Goal: Transaction & Acquisition: Purchase product/service

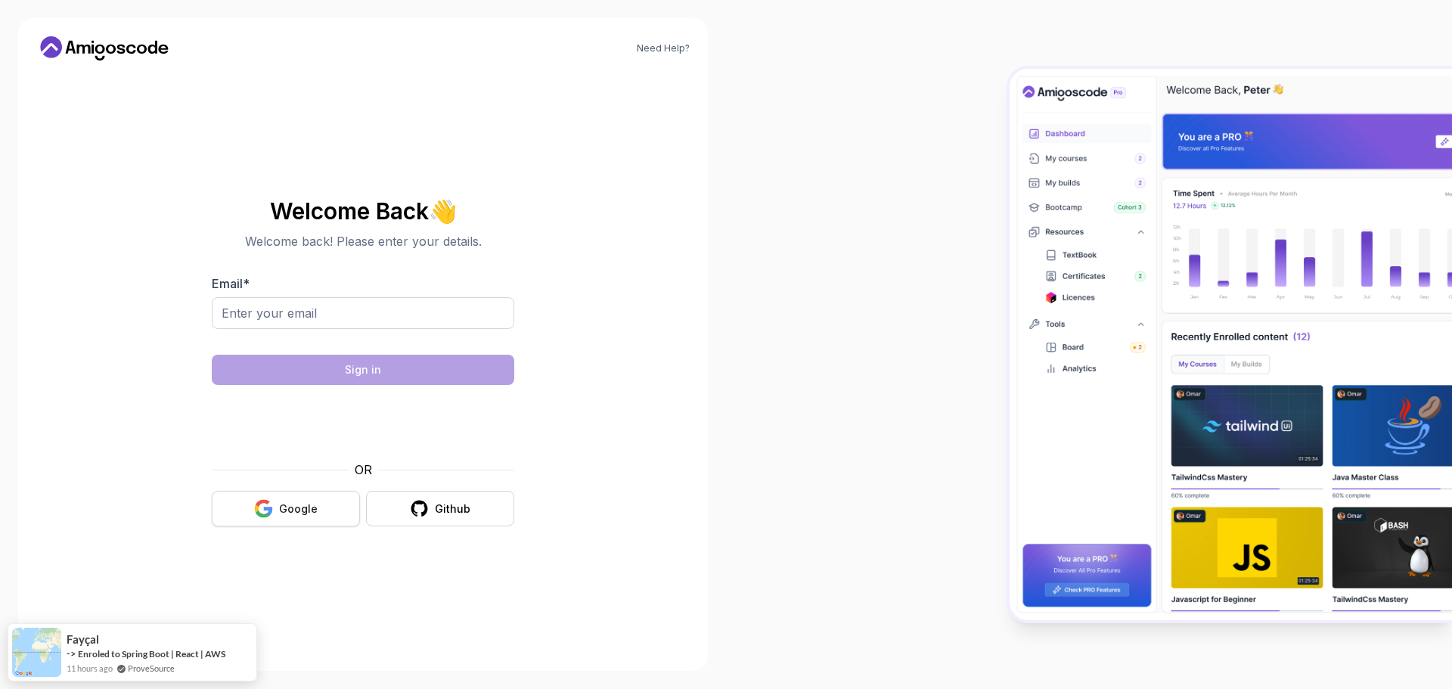
click at [309, 506] on div "Google" at bounding box center [298, 509] width 39 height 15
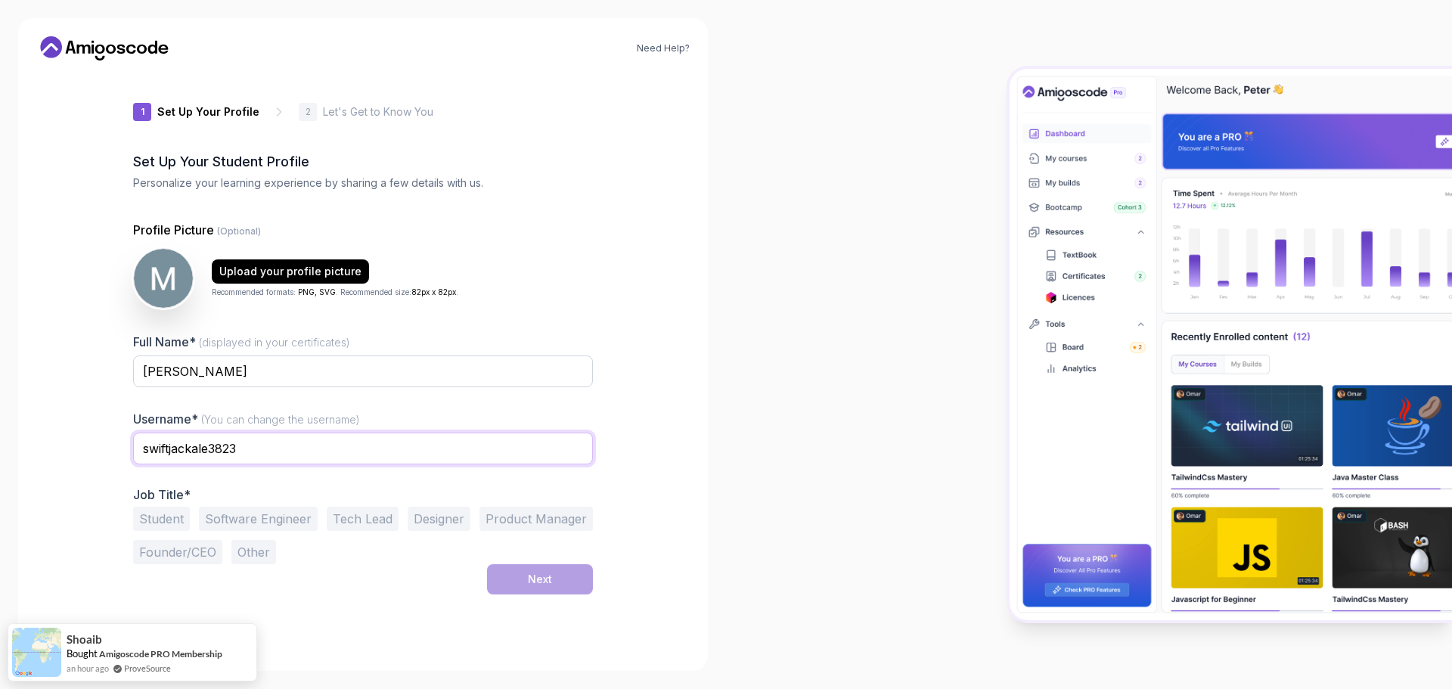
click at [275, 451] on input "swiftjackale3823" at bounding box center [363, 449] width 460 height 32
type input "mqtn"
drag, startPoint x: 691, startPoint y: 422, endPoint x: 595, endPoint y: 451, distance: 100.3
click at [691, 421] on div "Need Help? 1 Set Up Your Profile 1 Set Up Your Profile 2 Let's Get to Know You …" at bounding box center [363, 344] width 690 height 653
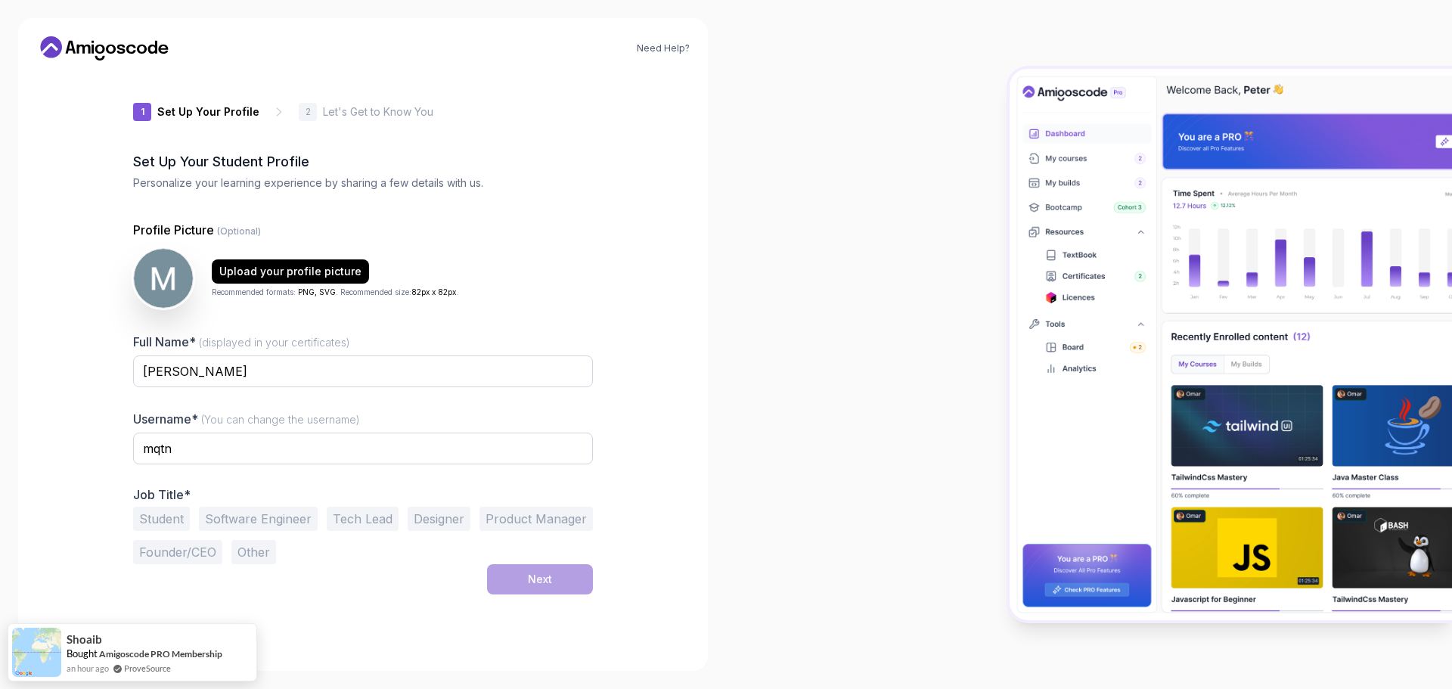
click at [227, 515] on button "Software Engineer" at bounding box center [258, 519] width 119 height 24
click at [530, 576] on div "Next" at bounding box center [540, 579] width 24 height 15
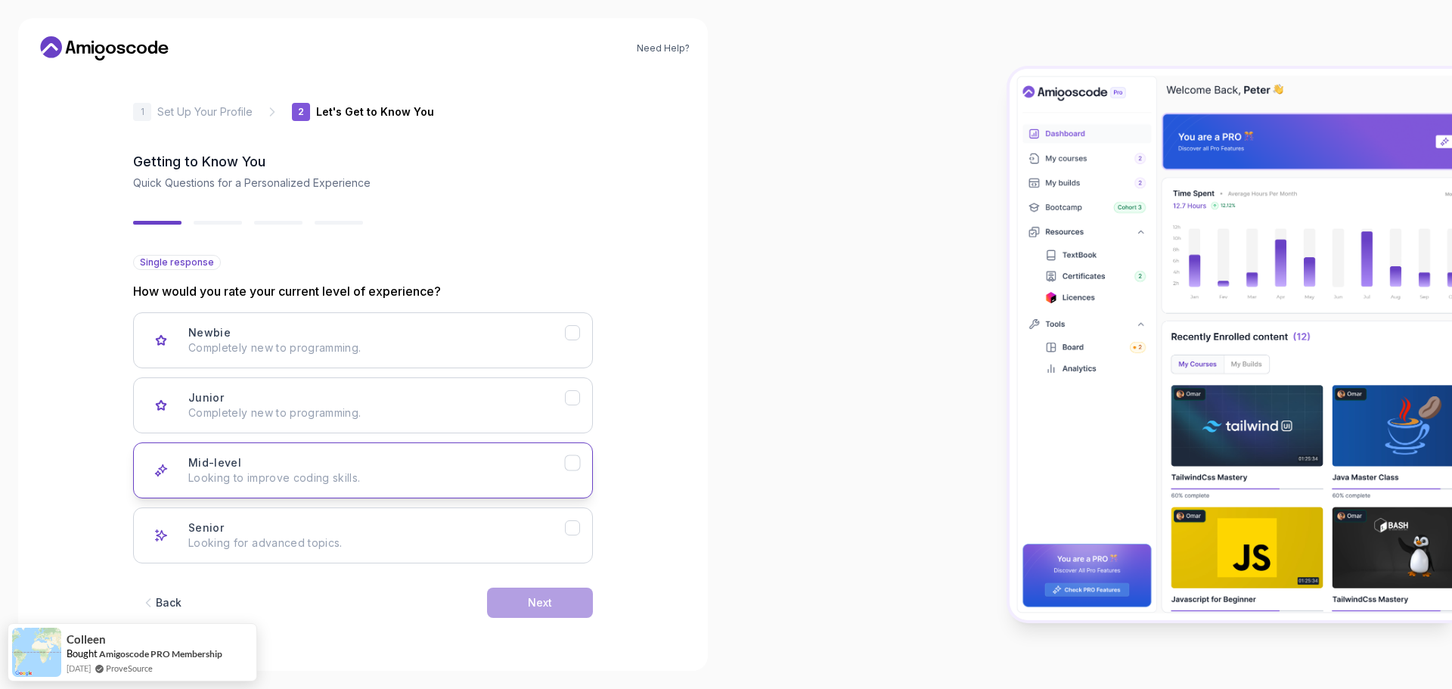
click at [303, 482] on p "Looking to improve coding skills." at bounding box center [376, 478] width 377 height 15
click at [523, 609] on button "Next" at bounding box center [540, 603] width 106 height 30
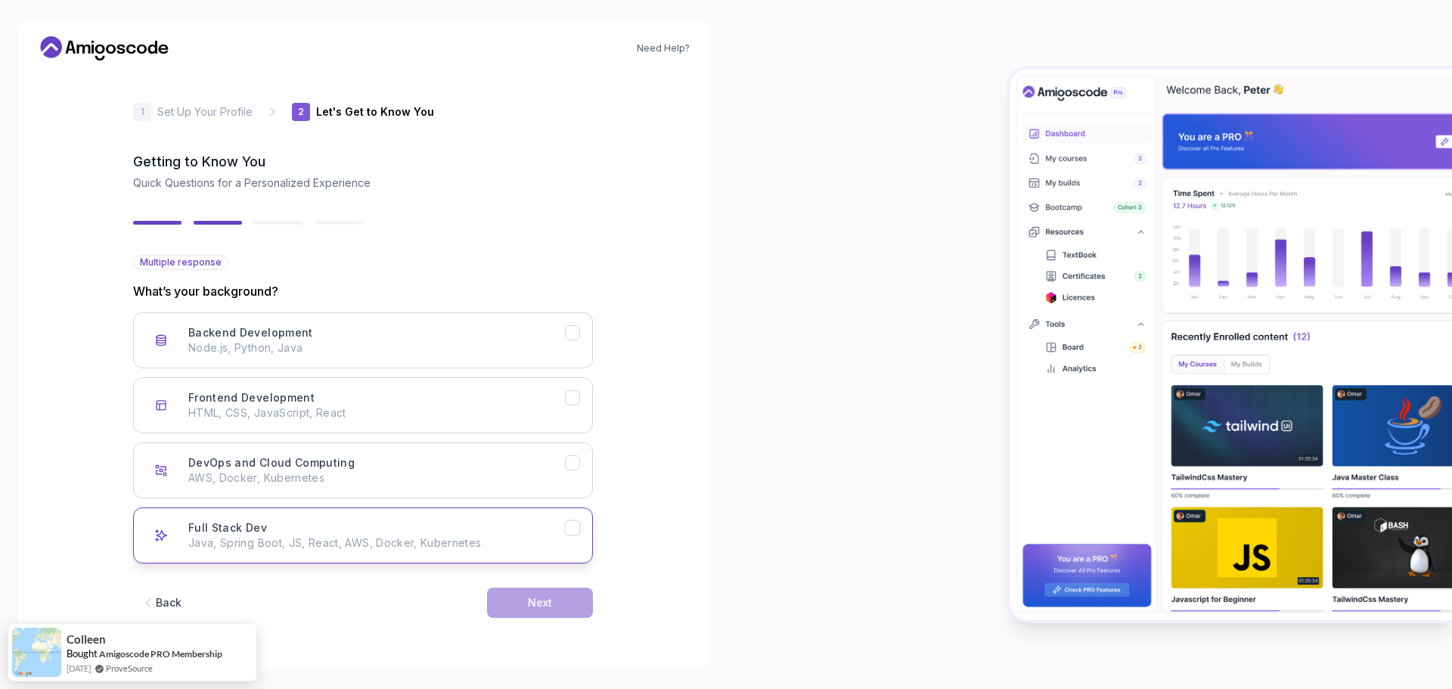
click at [325, 540] on p "Java, Spring Boot, JS, React, AWS, Docker, Kubernetes" at bounding box center [376, 543] width 377 height 15
click at [544, 599] on div "Next" at bounding box center [540, 602] width 24 height 15
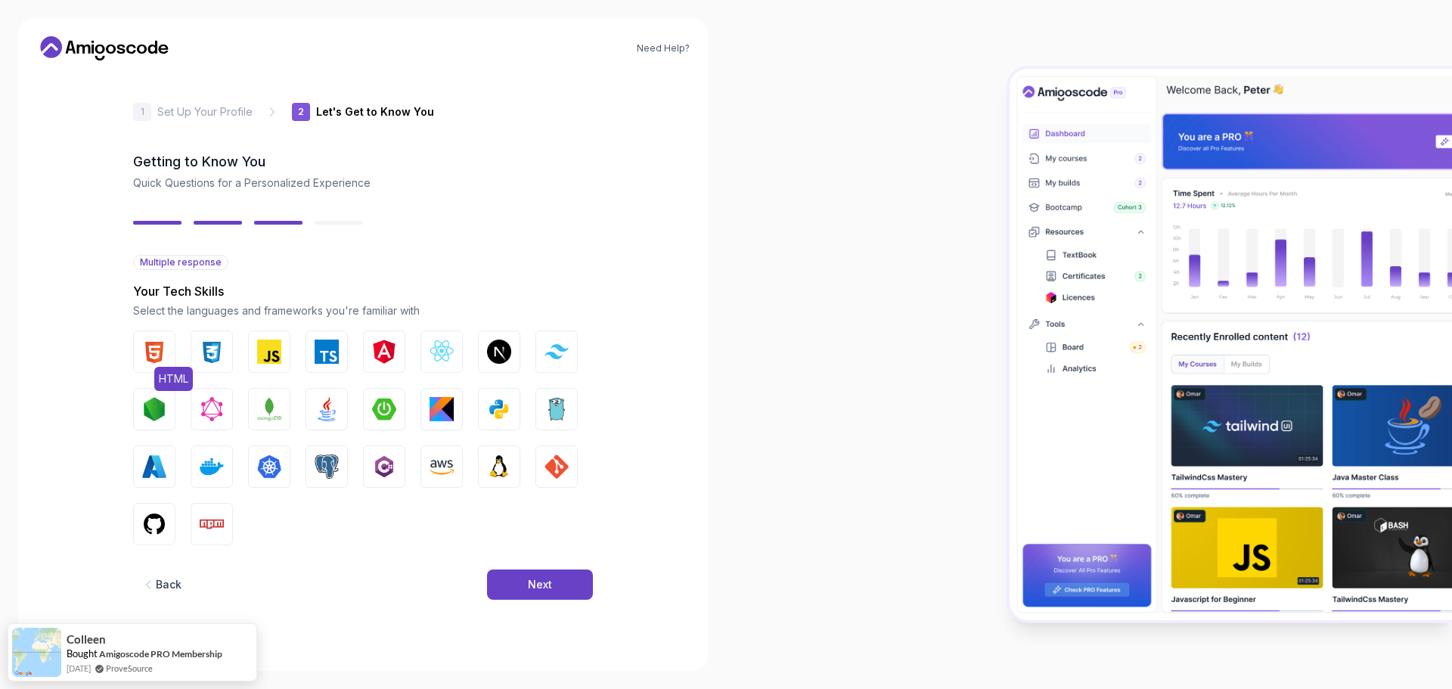
click at [158, 352] on img "button" at bounding box center [154, 352] width 24 height 24
click at [228, 355] on button "CSS" at bounding box center [212, 352] width 42 height 42
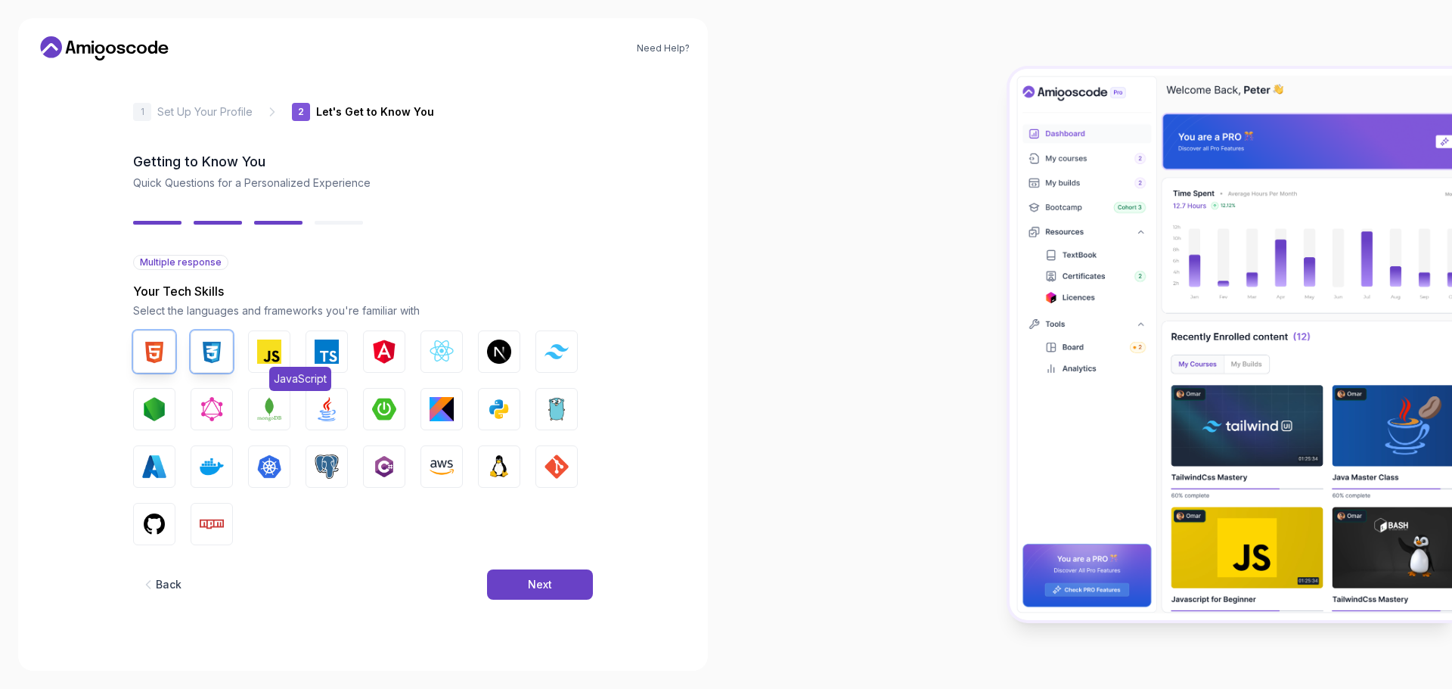
click at [275, 358] on img "button" at bounding box center [269, 352] width 24 height 24
click at [327, 354] on img "button" at bounding box center [327, 352] width 24 height 24
click at [390, 357] on img "button" at bounding box center [384, 352] width 24 height 24
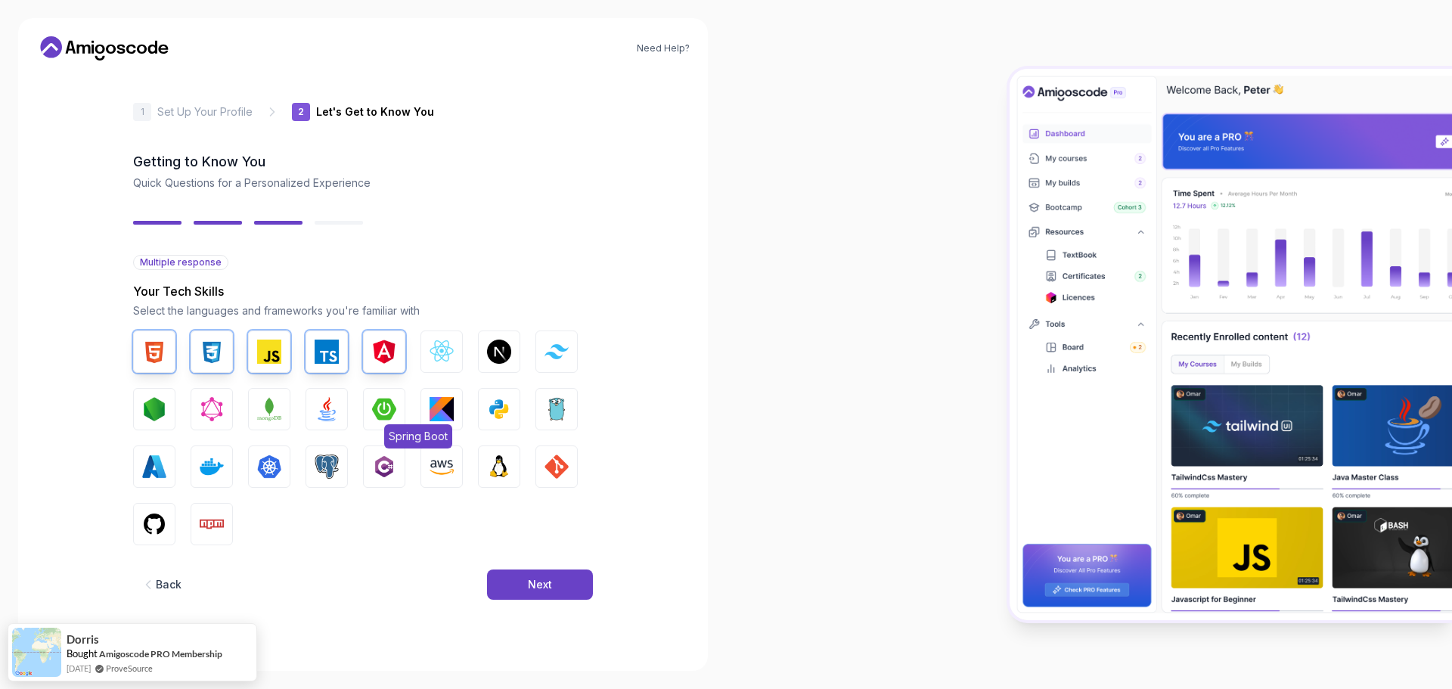
click at [380, 412] on img "button" at bounding box center [384, 409] width 24 height 24
click at [327, 411] on img "button" at bounding box center [327, 409] width 24 height 24
click at [265, 411] on img "button" at bounding box center [269, 409] width 24 height 24
click at [200, 406] on img "button" at bounding box center [212, 409] width 24 height 24
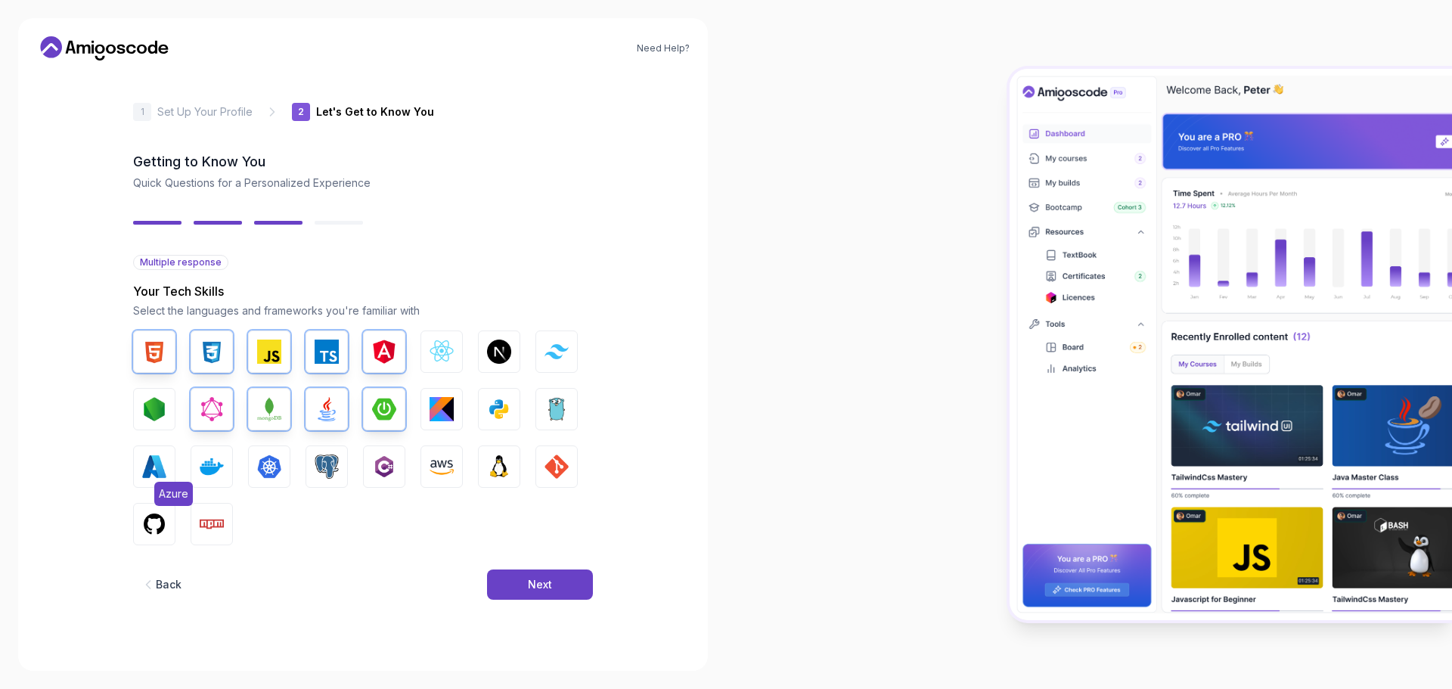
click at [154, 476] on img "button" at bounding box center [154, 467] width 24 height 24
click at [564, 469] on img "button" at bounding box center [557, 467] width 24 height 24
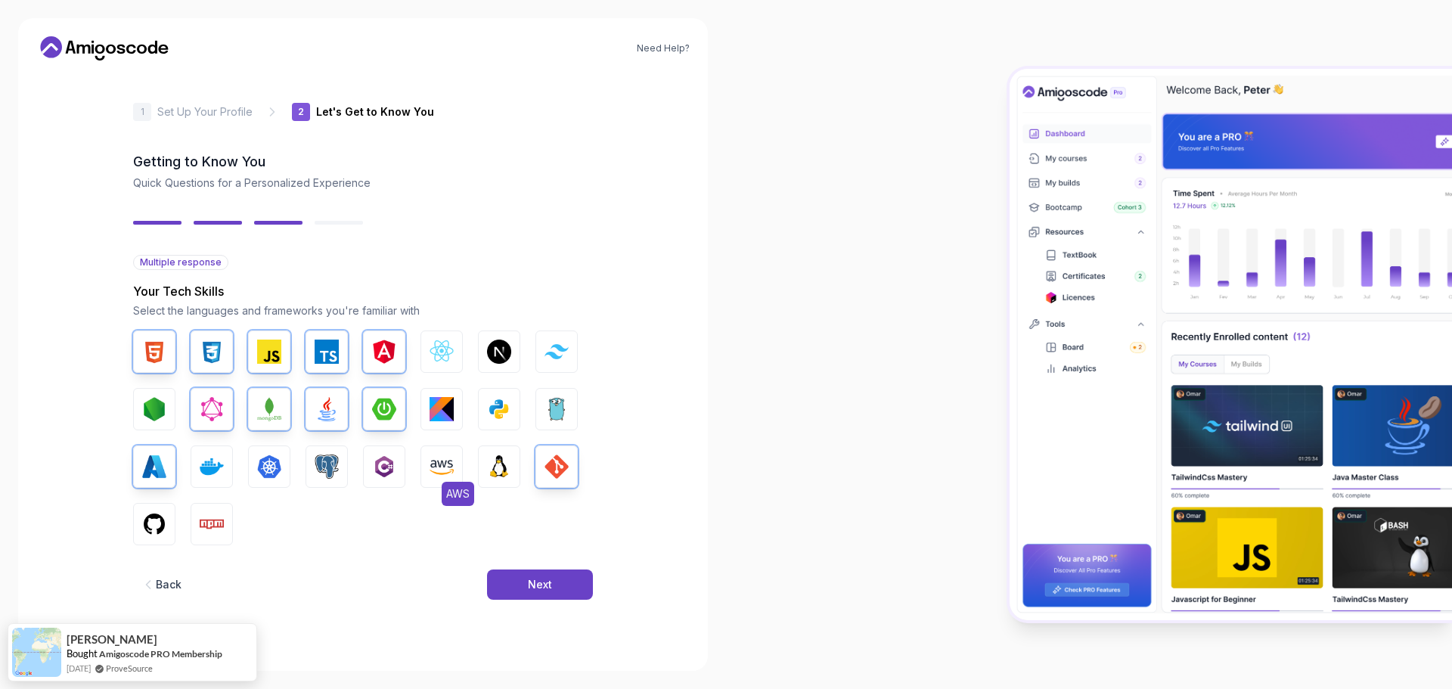
click at [430, 470] on img "button" at bounding box center [442, 467] width 24 height 24
click at [322, 462] on img "button" at bounding box center [327, 467] width 24 height 24
click at [274, 466] on img "button" at bounding box center [269, 467] width 24 height 24
click at [223, 467] on img "button" at bounding box center [212, 467] width 24 height 24
click at [148, 531] on img "button" at bounding box center [154, 524] width 24 height 24
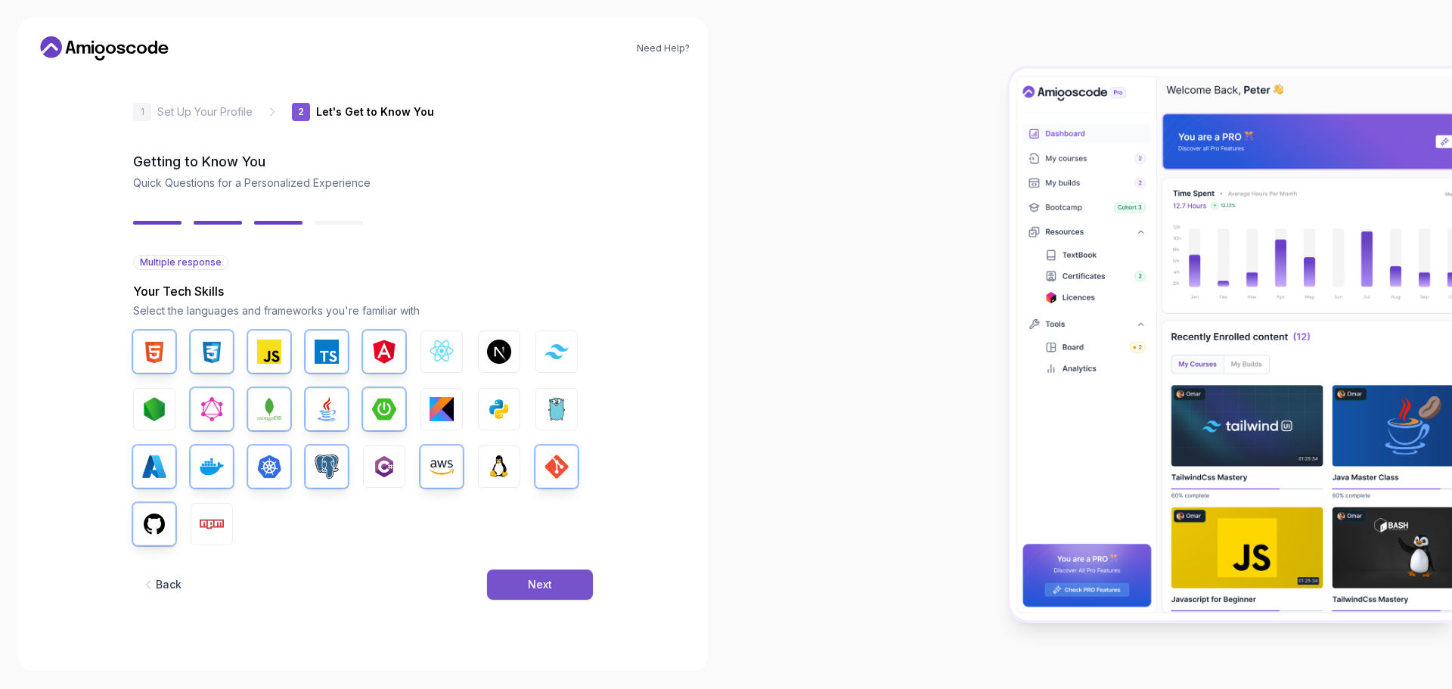
click at [536, 572] on button "Next" at bounding box center [540, 585] width 106 height 30
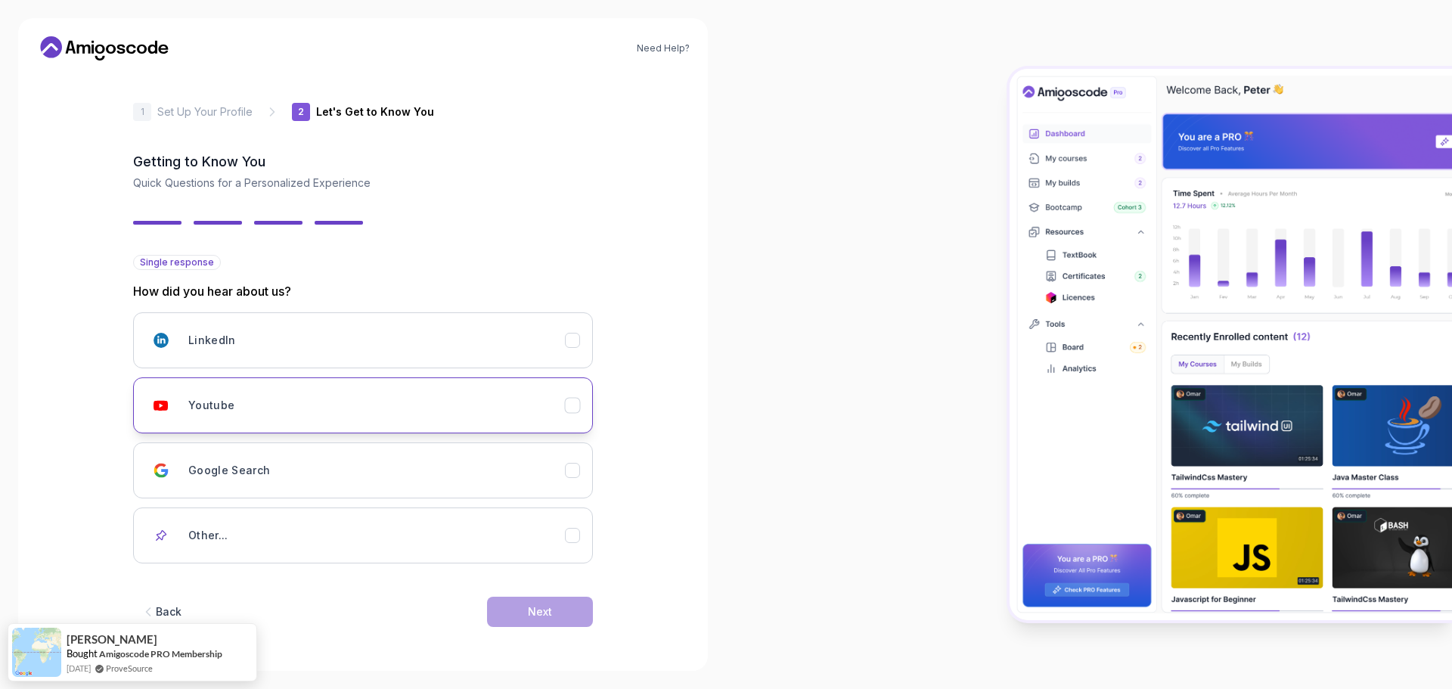
click at [282, 419] on div "Youtube" at bounding box center [376, 405] width 377 height 30
click at [527, 601] on button "Next" at bounding box center [540, 612] width 106 height 30
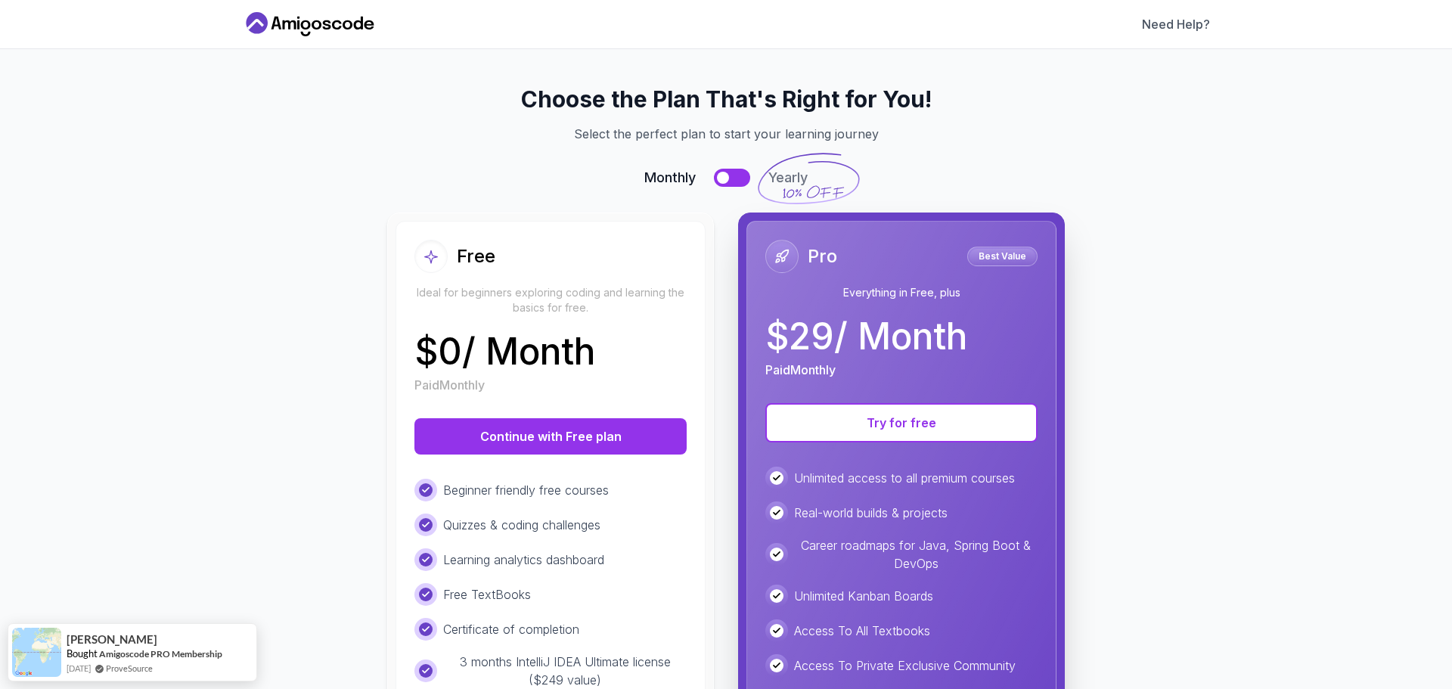
click at [717, 181] on div at bounding box center [723, 178] width 12 height 12
click at [735, 175] on div at bounding box center [741, 178] width 12 height 12
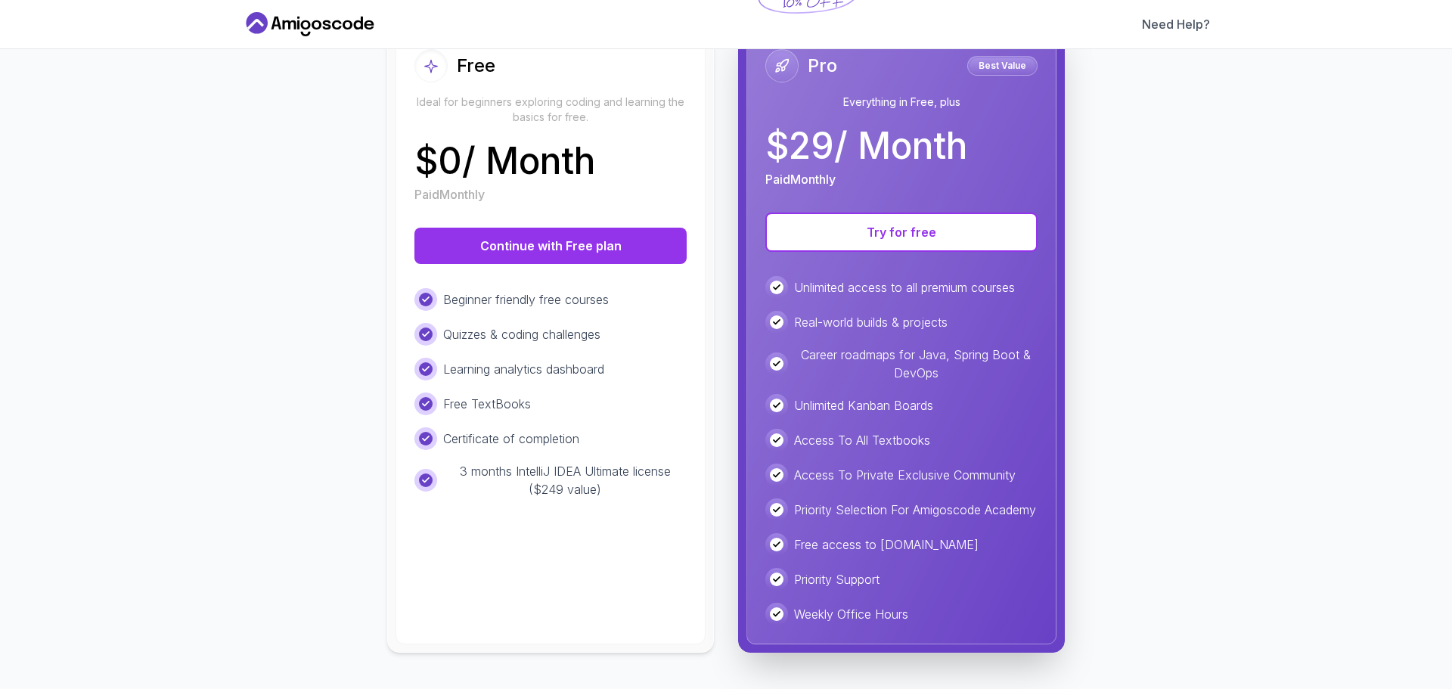
scroll to position [129, 0]
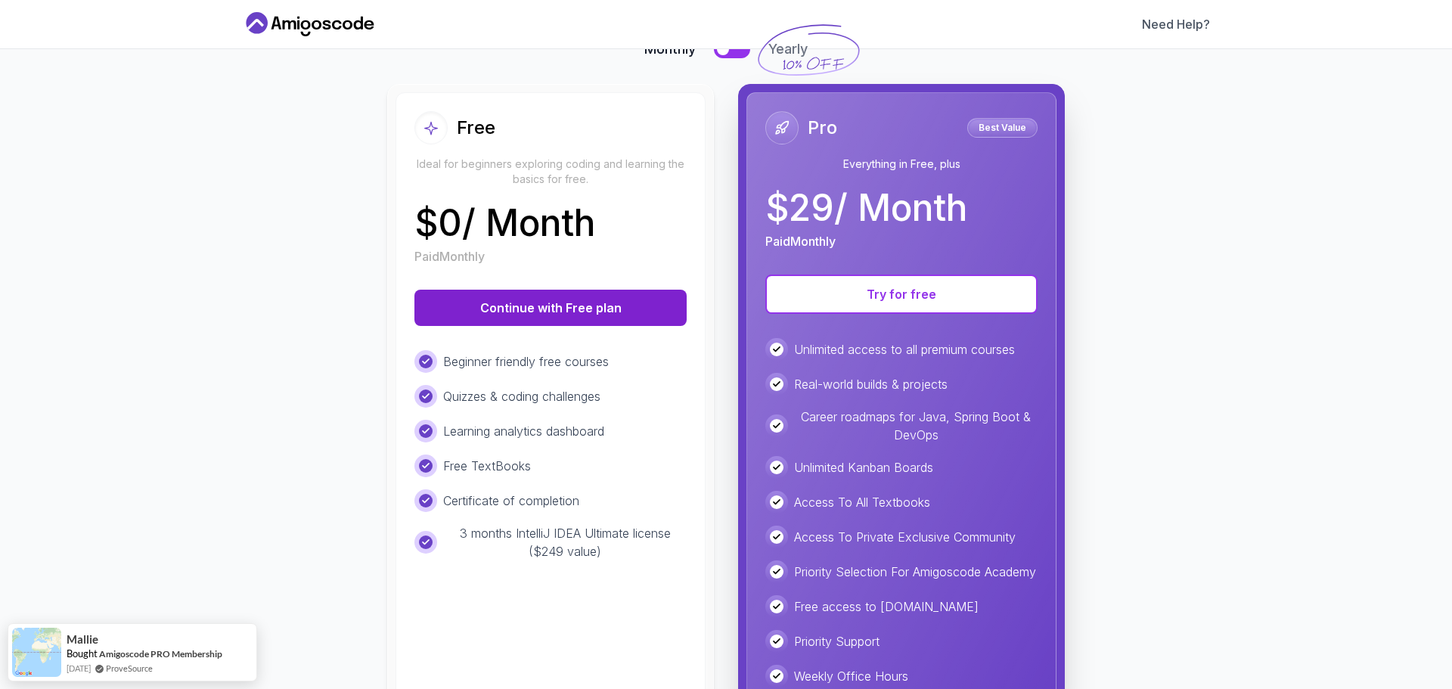
click at [546, 305] on button "Continue with Free plan" at bounding box center [551, 308] width 272 height 36
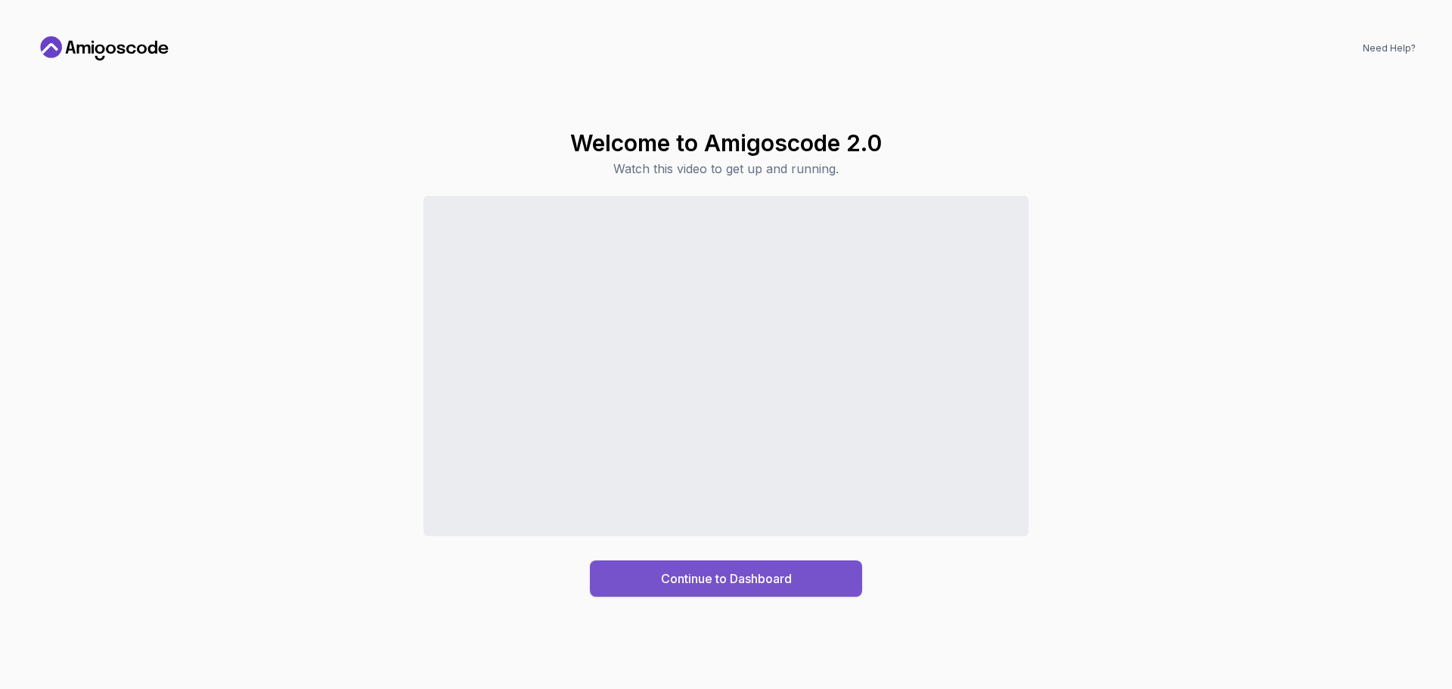
click at [734, 576] on div "Continue to Dashboard" at bounding box center [726, 579] width 131 height 18
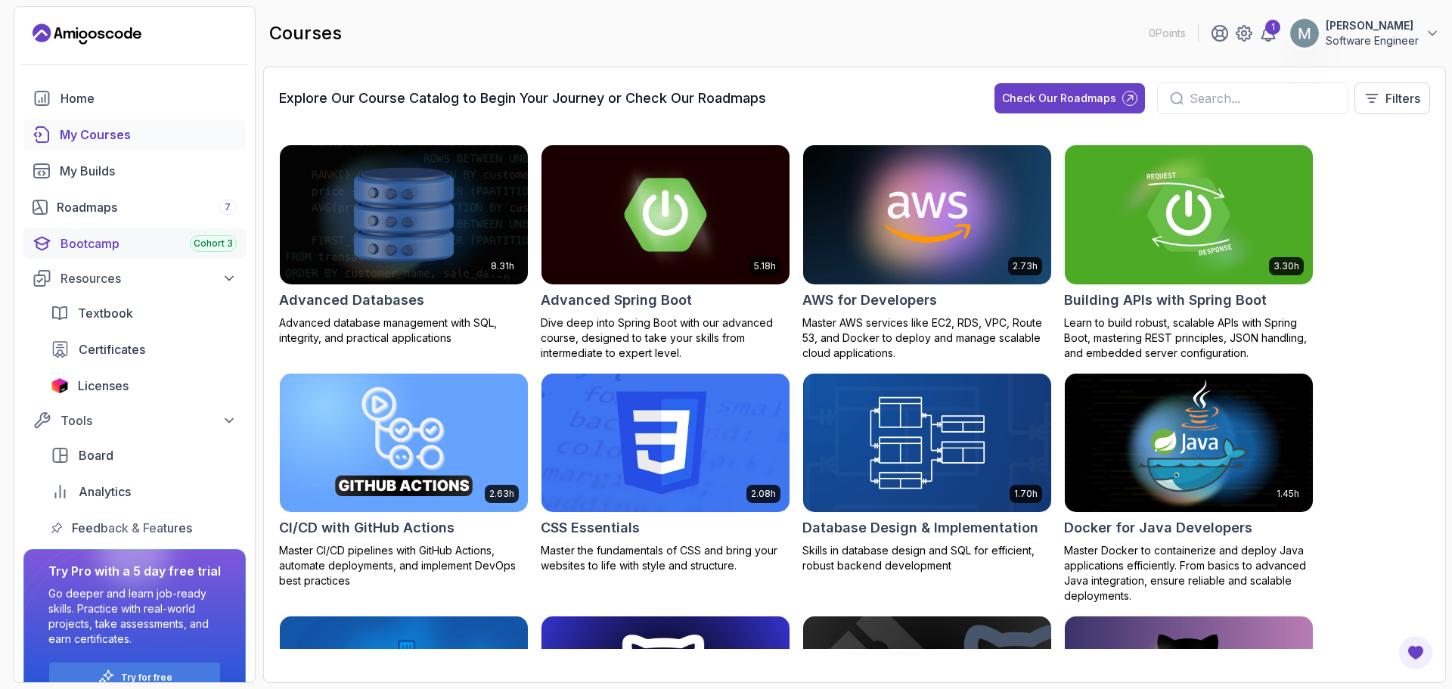
click at [109, 246] on div "Bootcamp Cohort 3" at bounding box center [149, 244] width 176 height 18
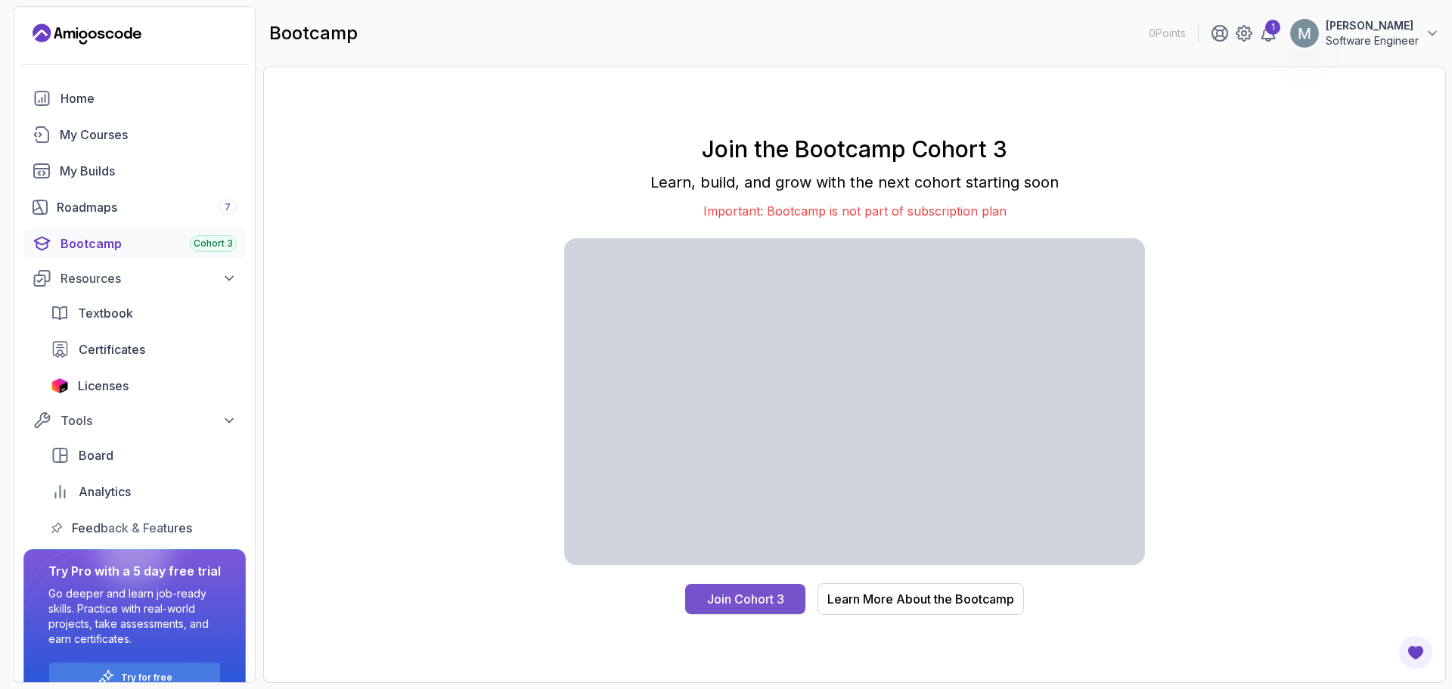
click at [738, 613] on button "Join Cohort 3" at bounding box center [745, 599] width 120 height 30
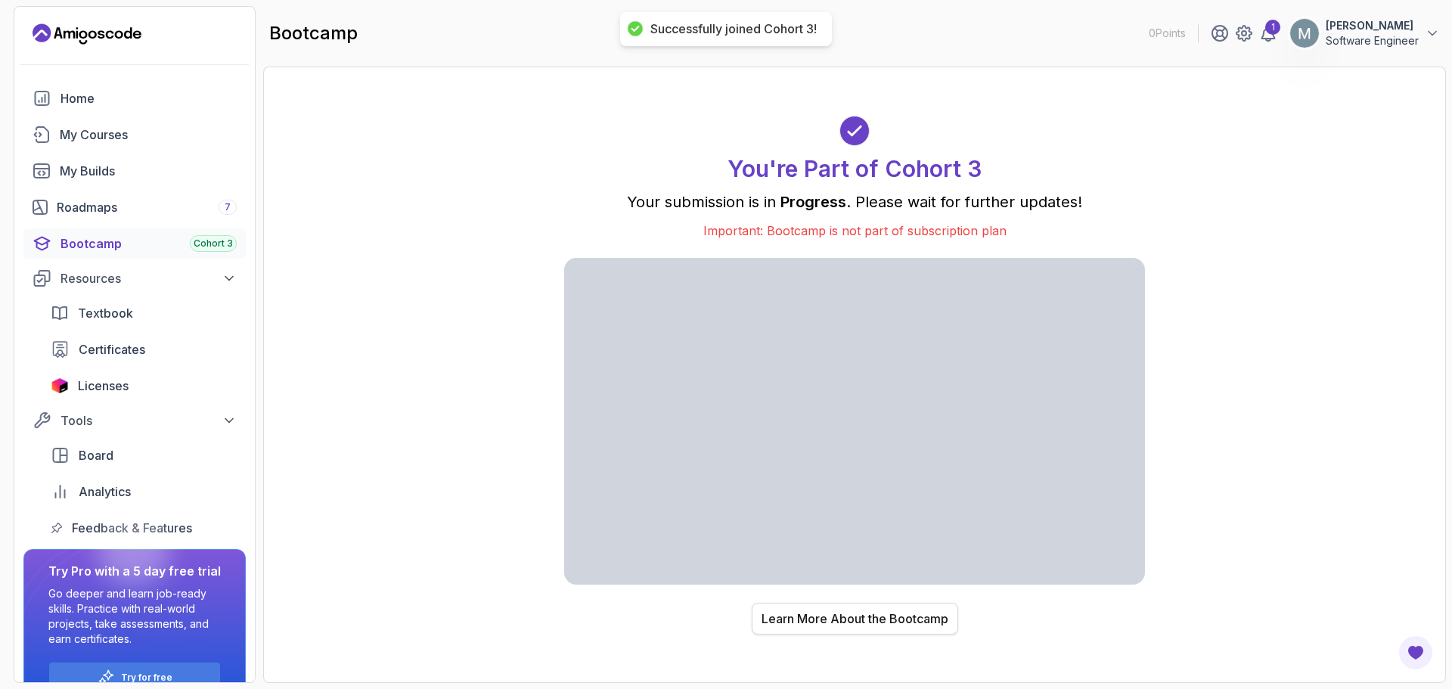
click at [801, 620] on div "Learn More About the Bootcamp" at bounding box center [855, 619] width 187 height 18
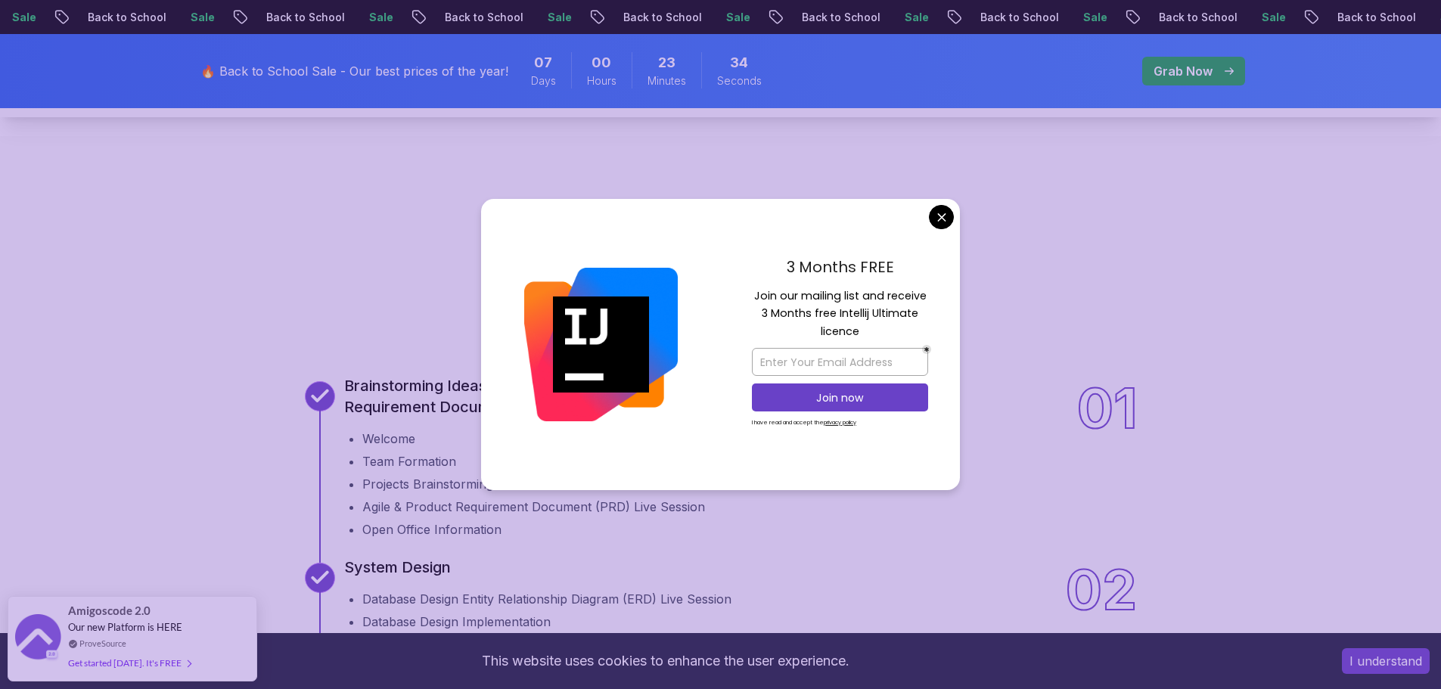
scroll to position [1589, 0]
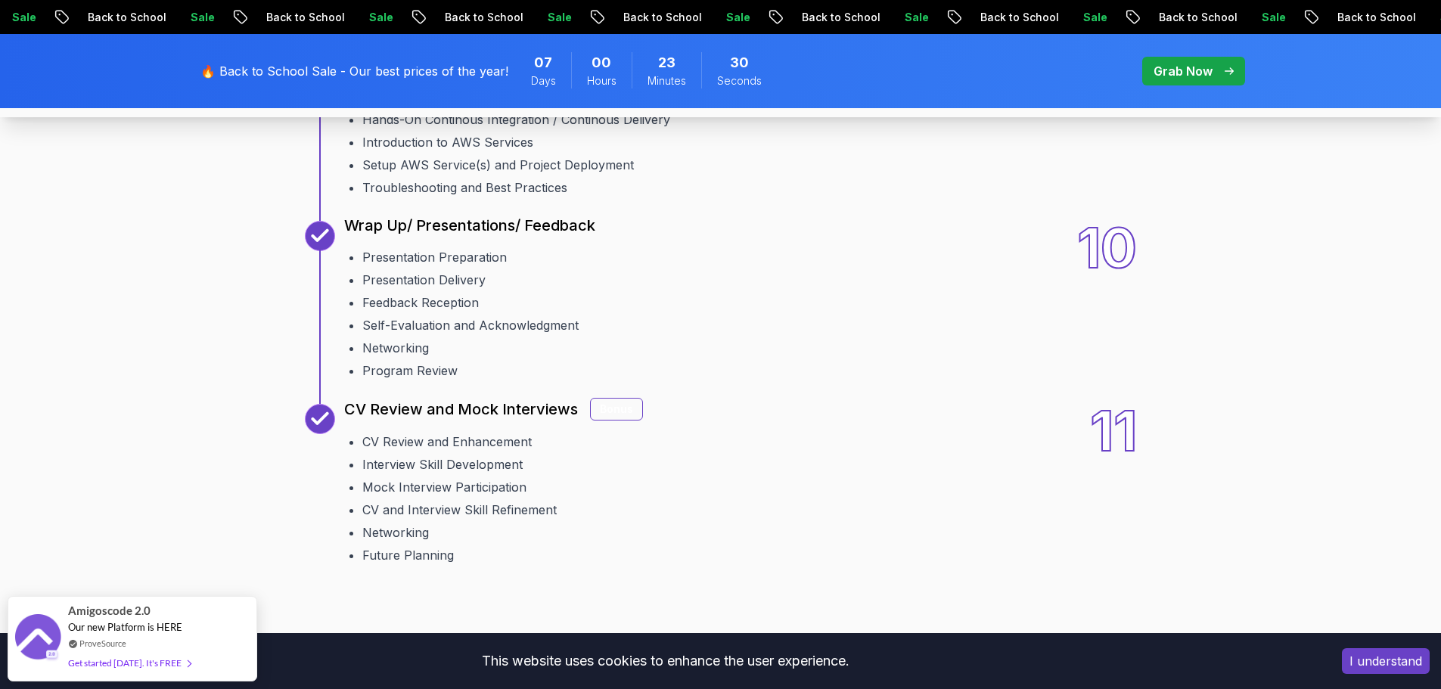
scroll to position [2799, 0]
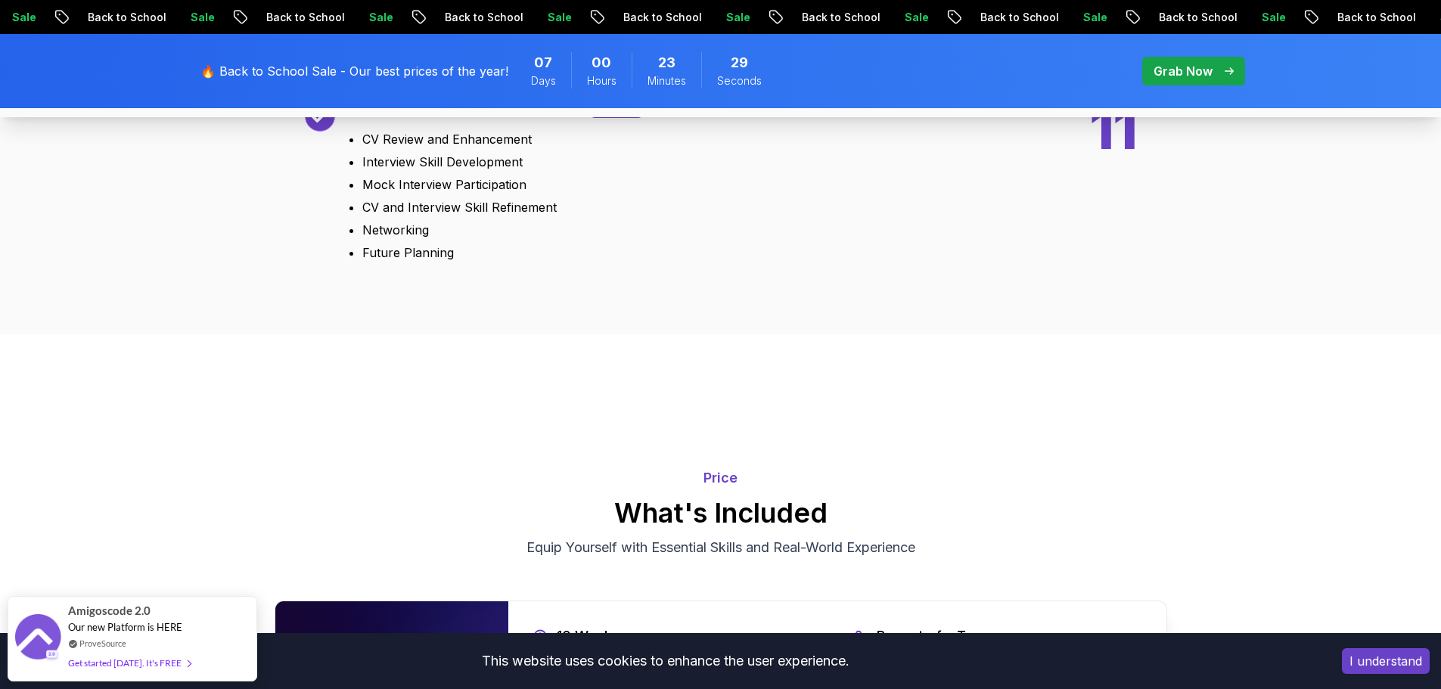
click at [610, 118] on div "Bonus" at bounding box center [616, 106] width 53 height 23
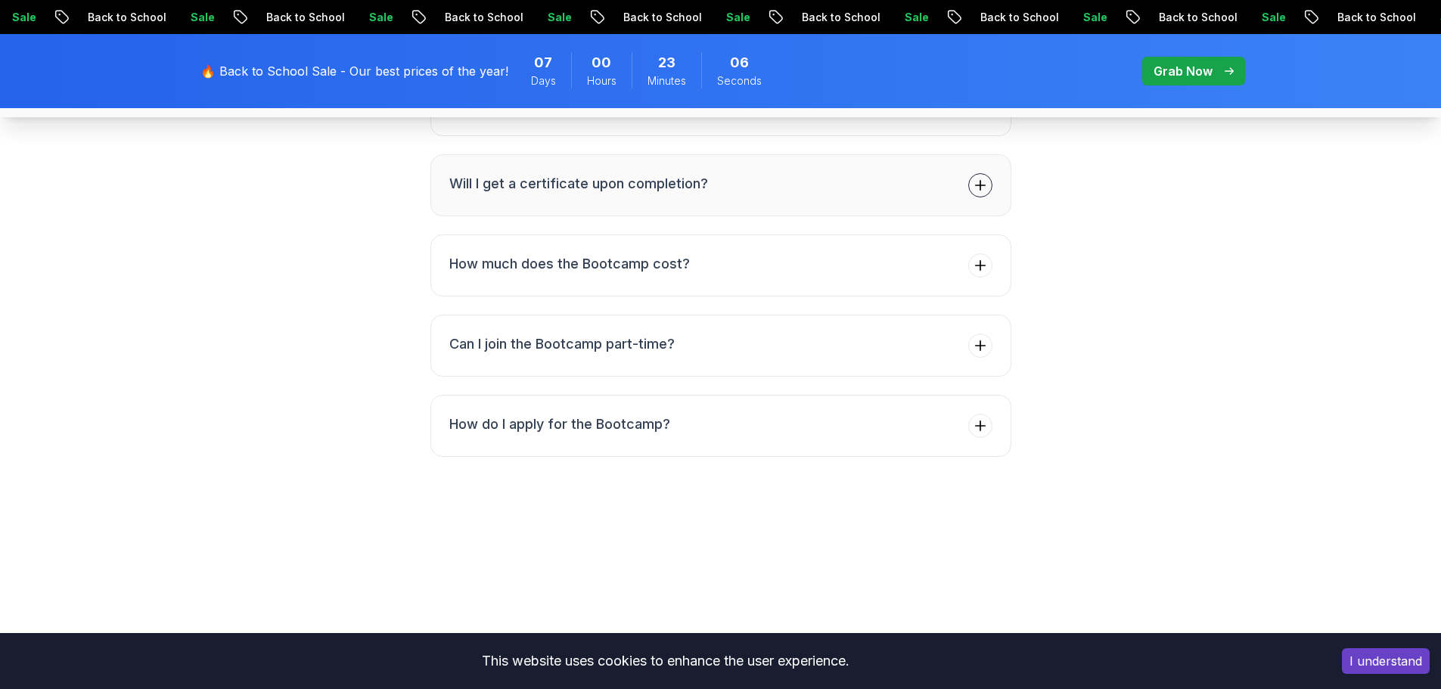
scroll to position [6103, 0]
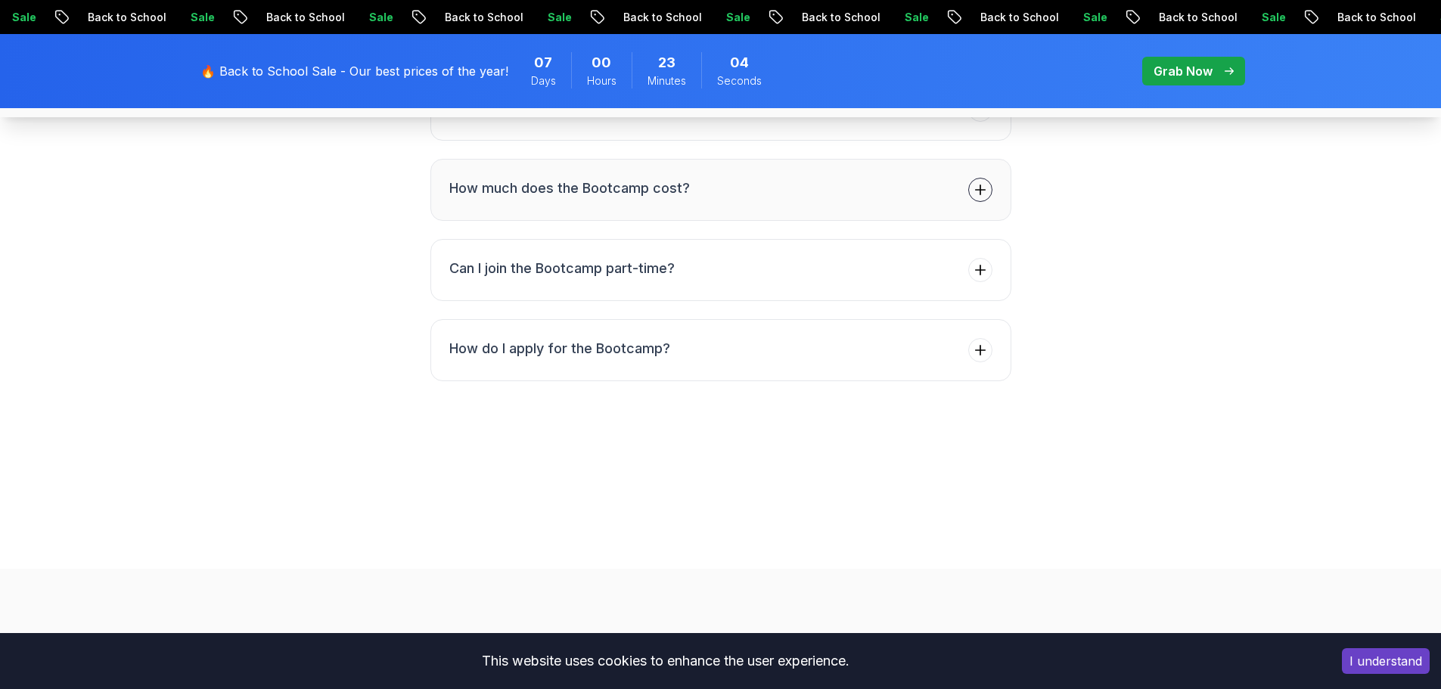
click at [563, 199] on h3 "How much does the Bootcamp cost?" at bounding box center [569, 188] width 241 height 21
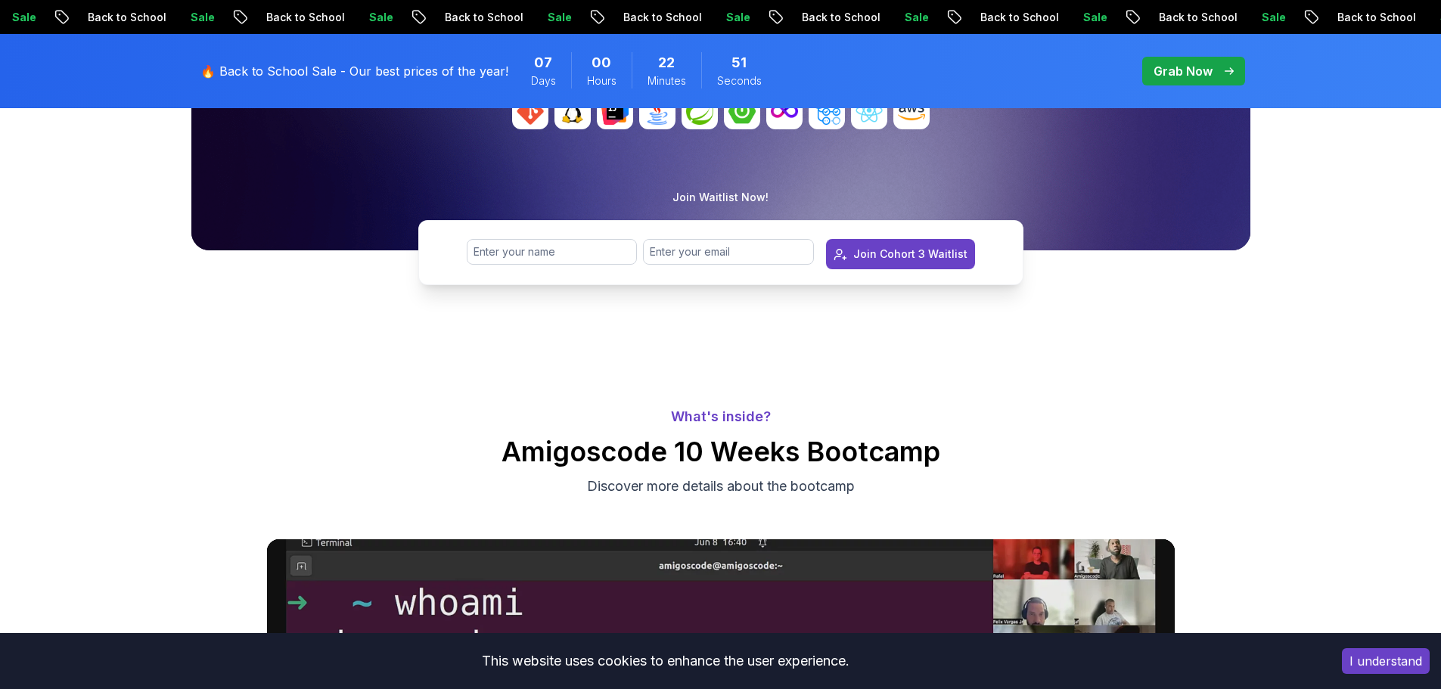
scroll to position [0, 0]
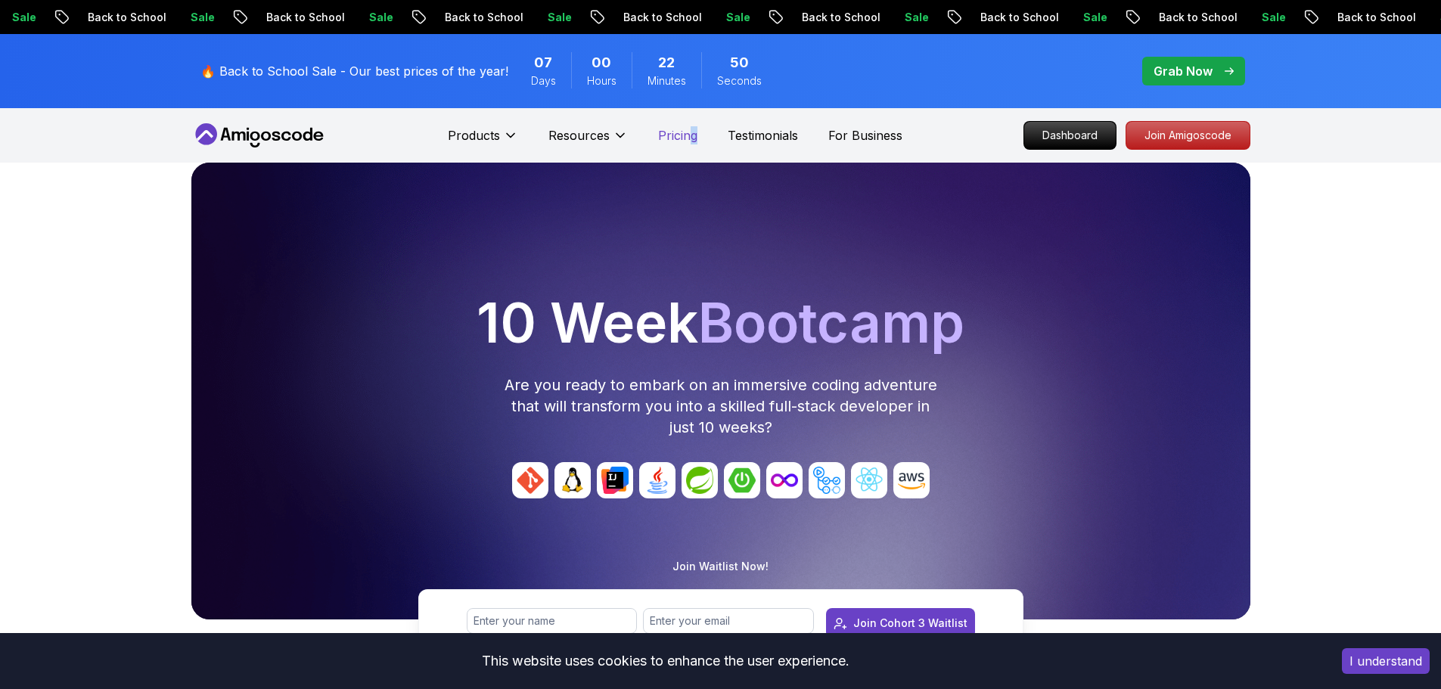
drag, startPoint x: 693, startPoint y: 147, endPoint x: 682, endPoint y: 139, distance: 13.0
click at [690, 146] on div "Products Resources Pricing Testimonials For Business" at bounding box center [675, 135] width 455 height 30
click at [682, 139] on p "Pricing" at bounding box center [677, 135] width 39 height 18
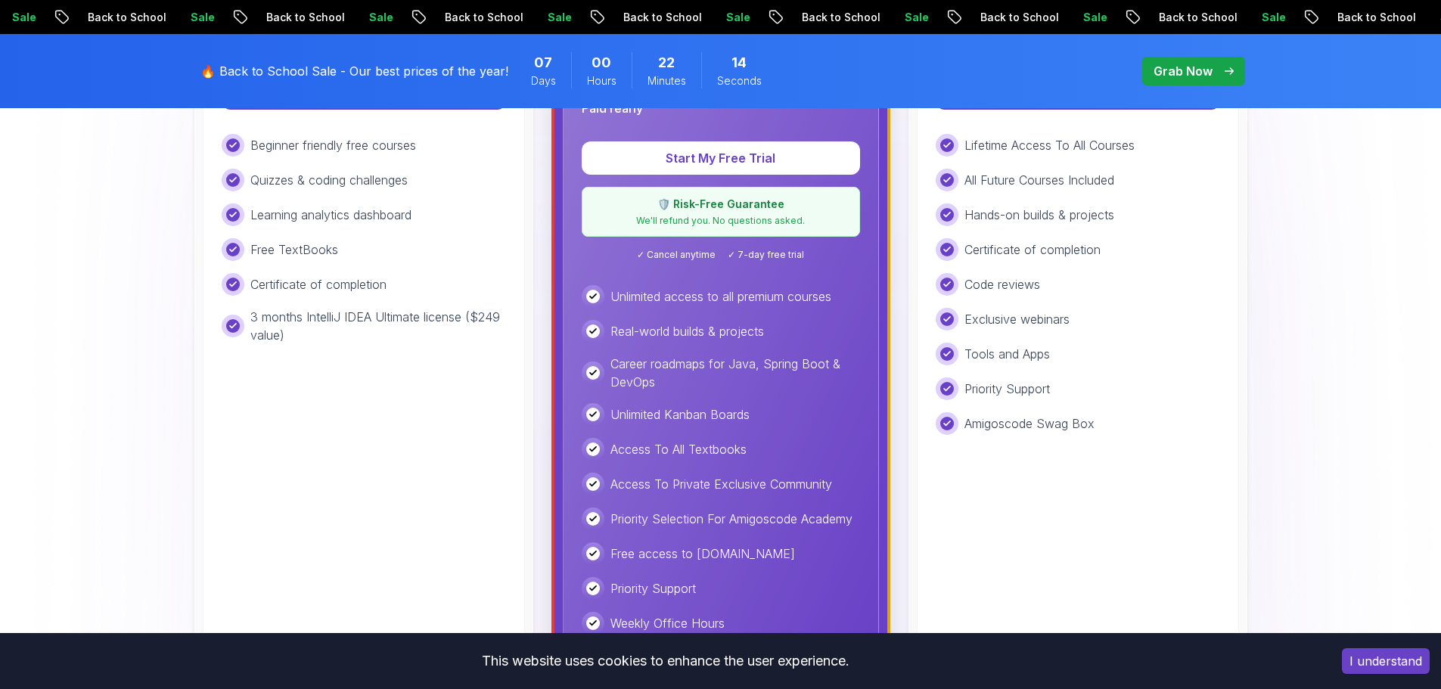
scroll to position [227, 0]
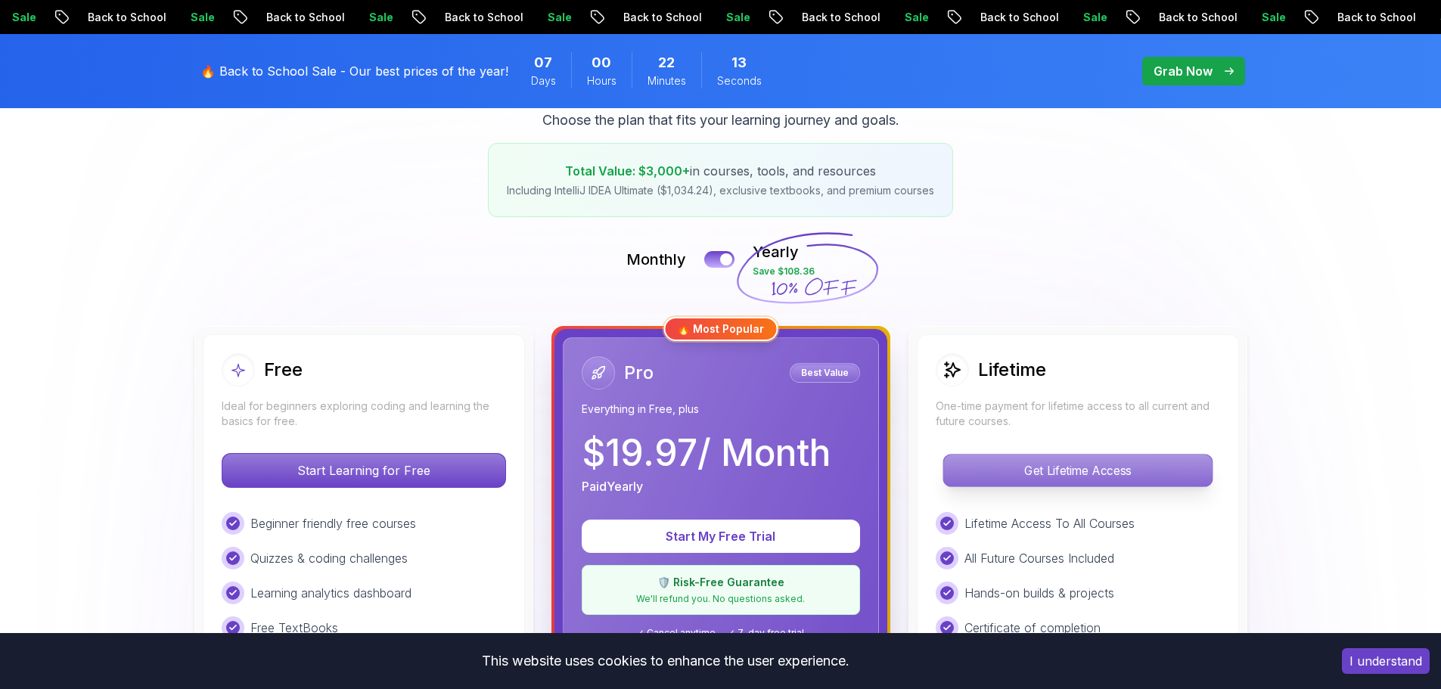
click at [1070, 471] on p "Get Lifetime Access" at bounding box center [1077, 471] width 269 height 32
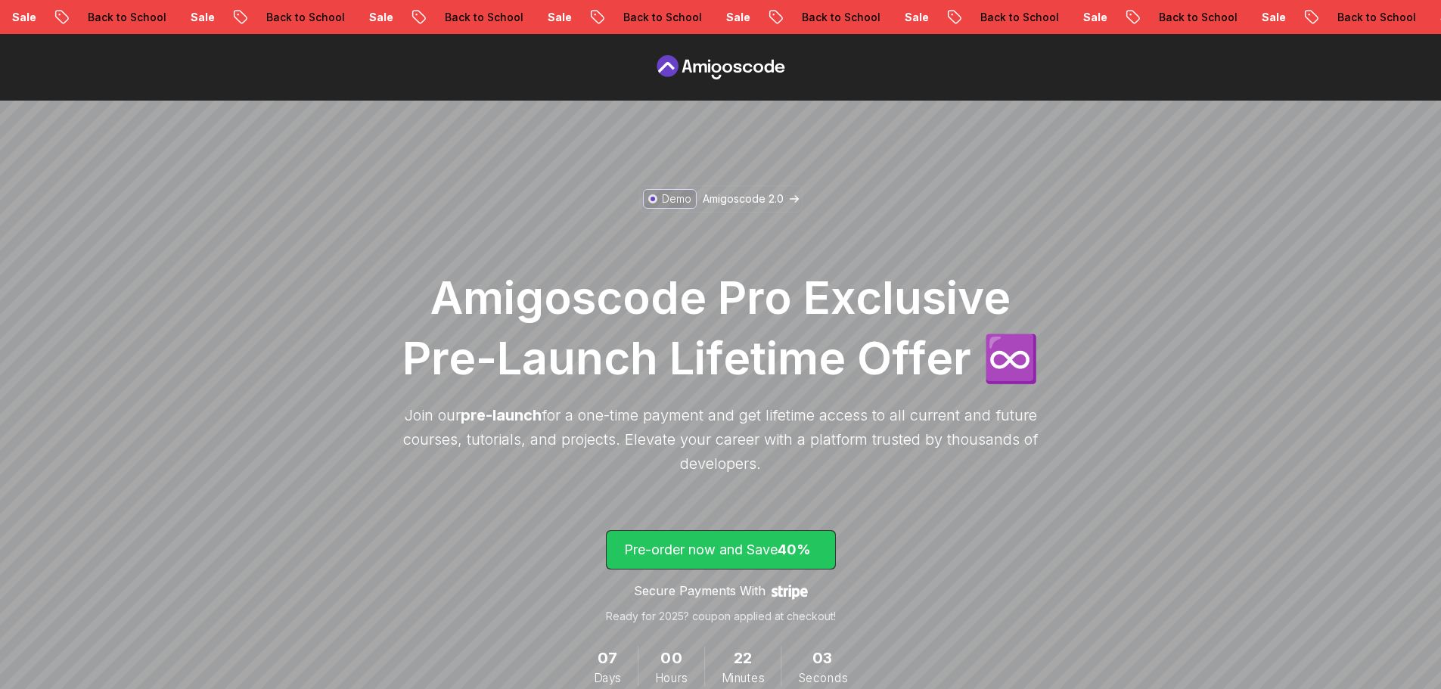
click at [702, 552] on p "Pre-order now and Save 40%" at bounding box center [721, 549] width 194 height 21
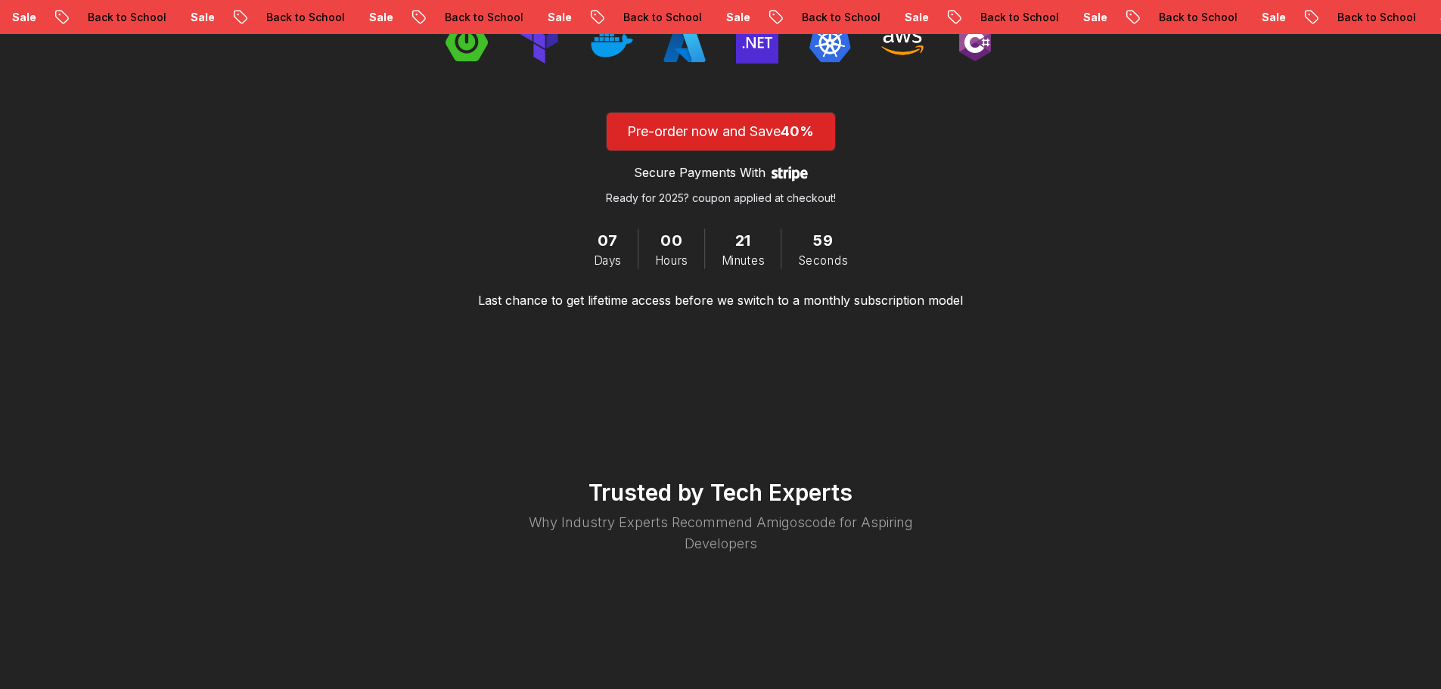
scroll to position [2840, 0]
